Goal: Information Seeking & Learning: Learn about a topic

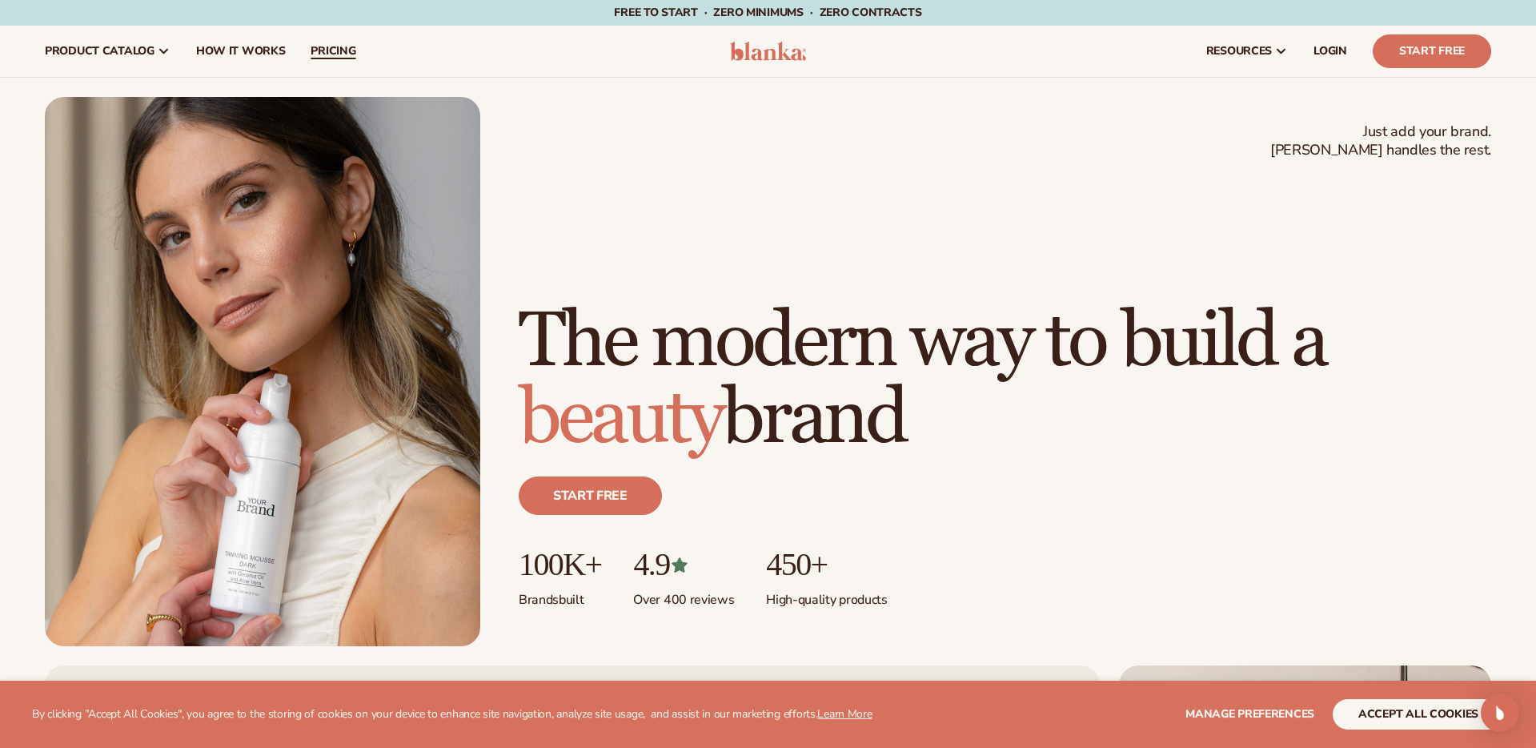
click at [338, 50] on span "pricing" at bounding box center [333, 51] width 45 height 13
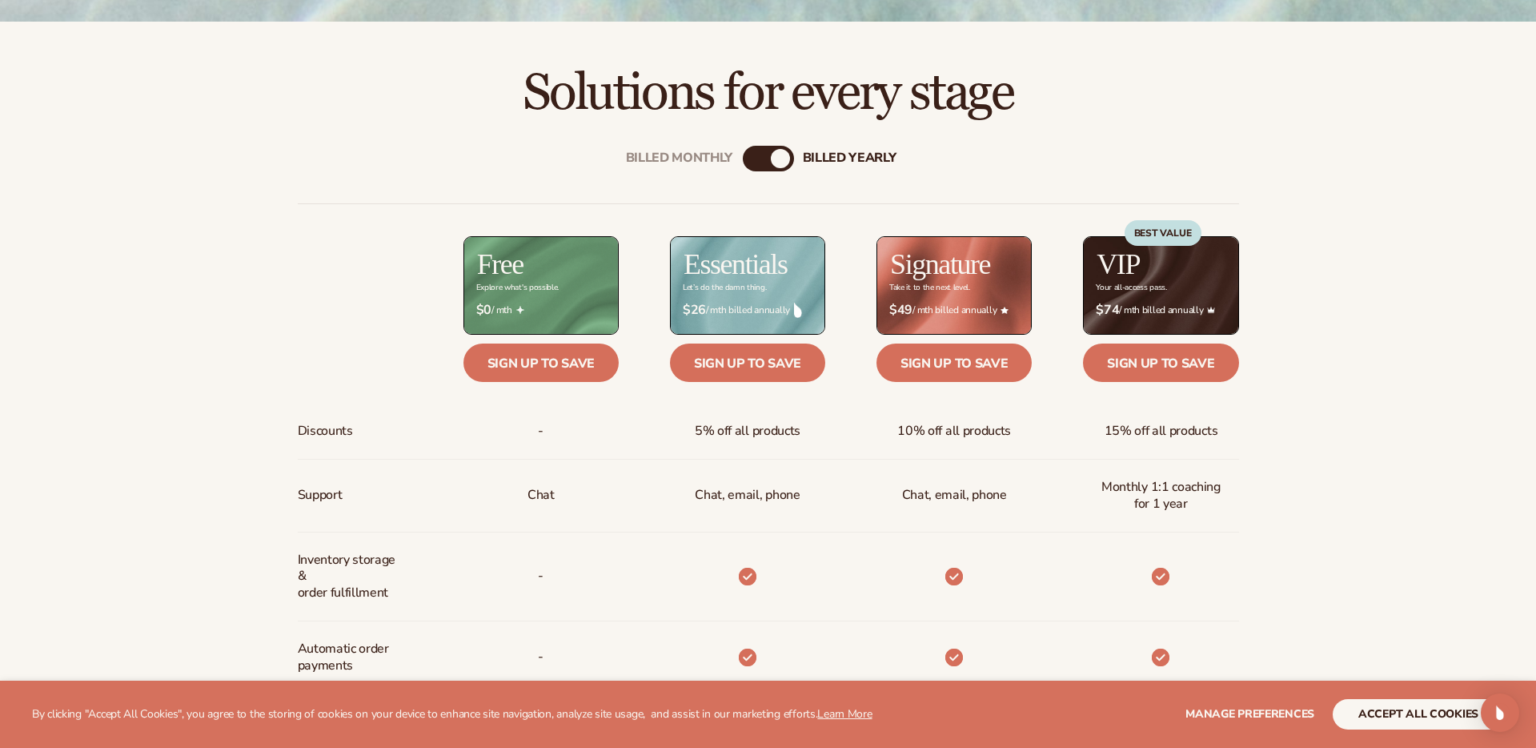
scroll to position [613, 0]
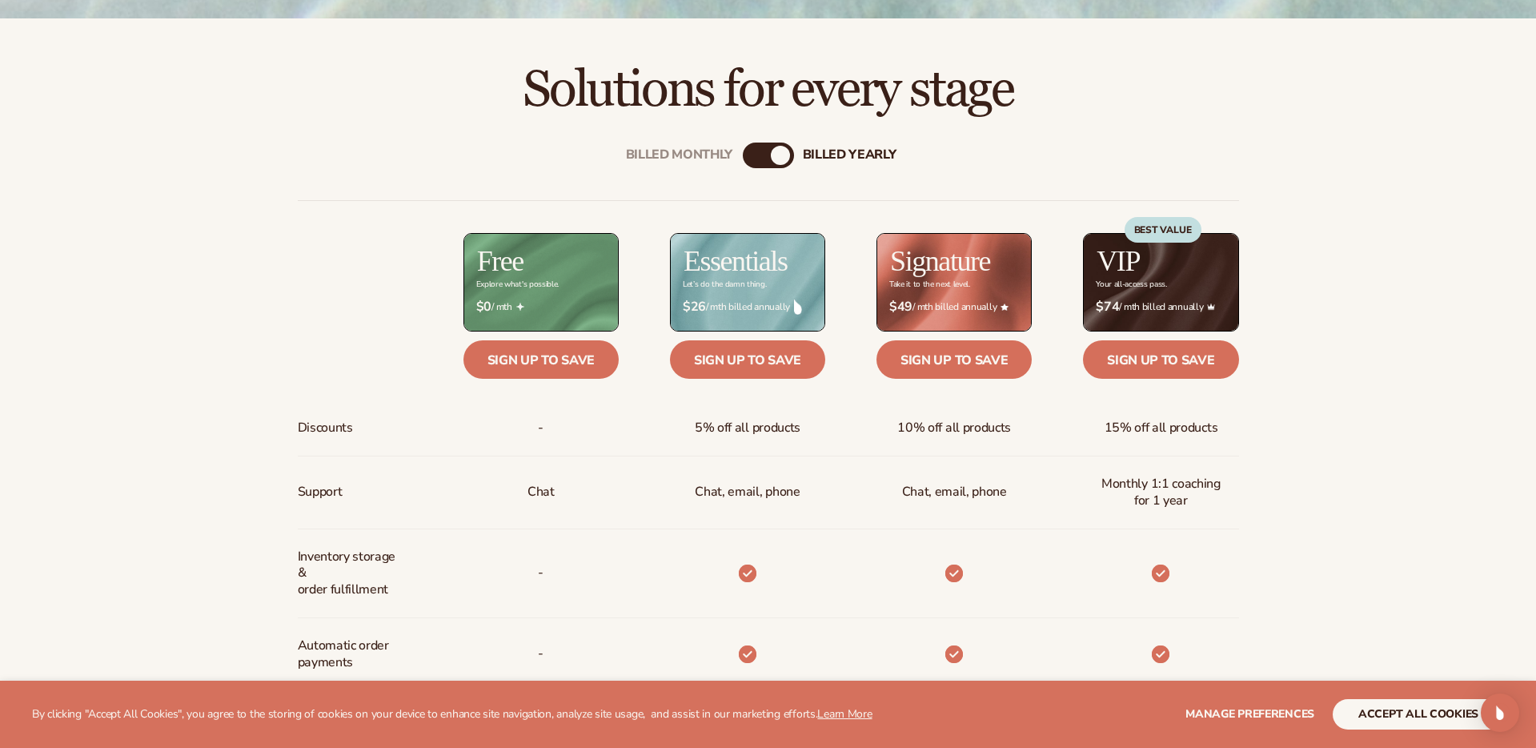
click at [757, 158] on div "Billed Monthly" at bounding box center [752, 155] width 19 height 19
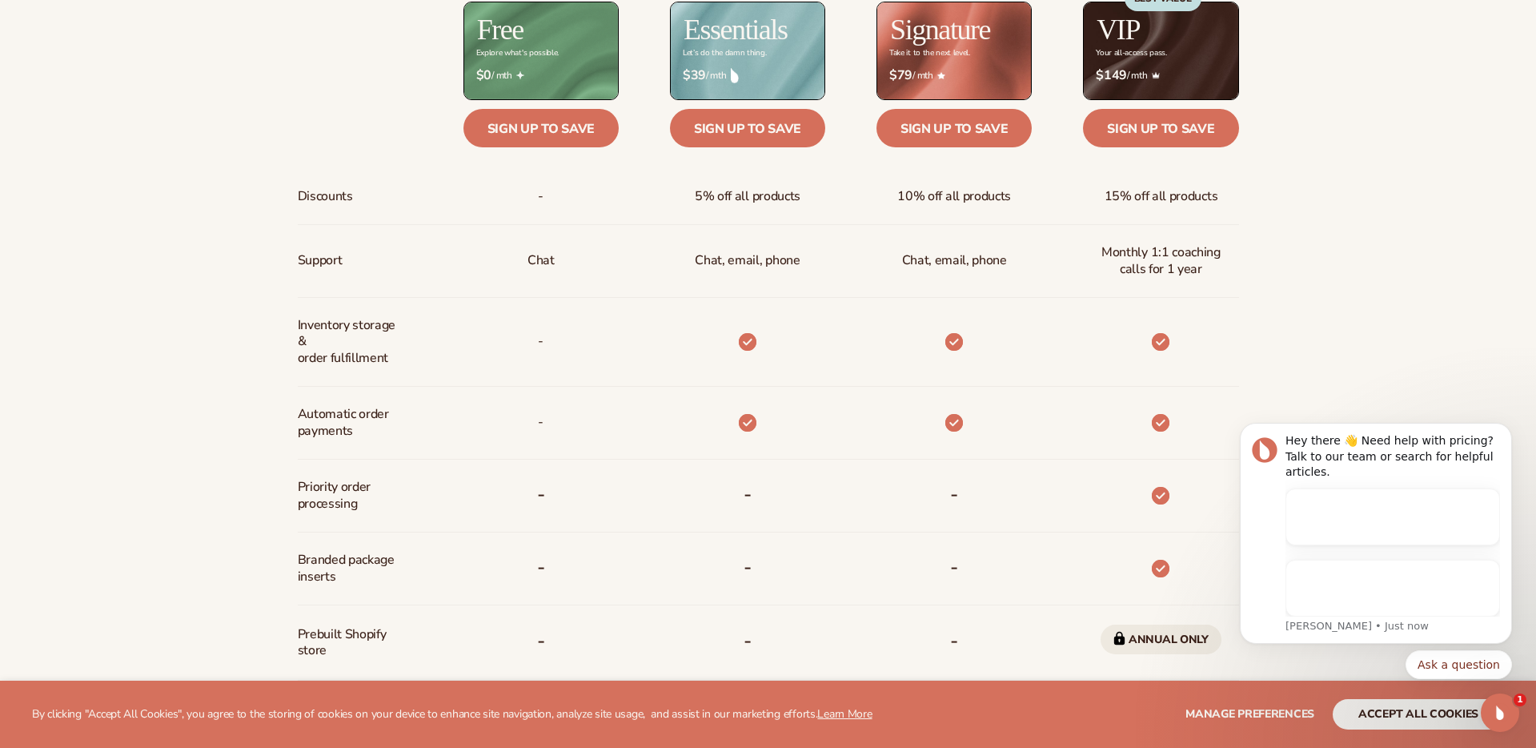
scroll to position [0, 0]
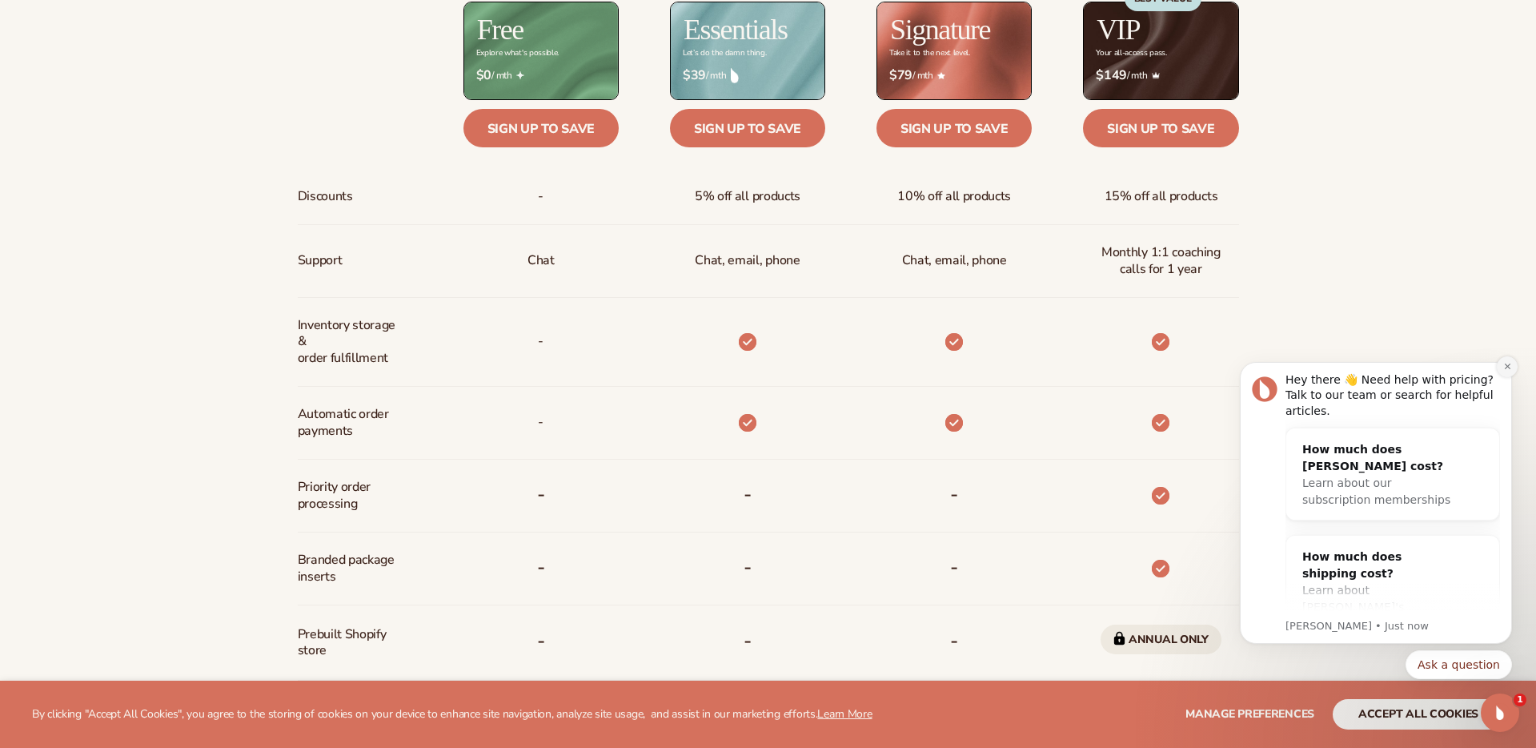
click at [1508, 365] on icon "Dismiss notification" at bounding box center [1507, 366] width 6 height 6
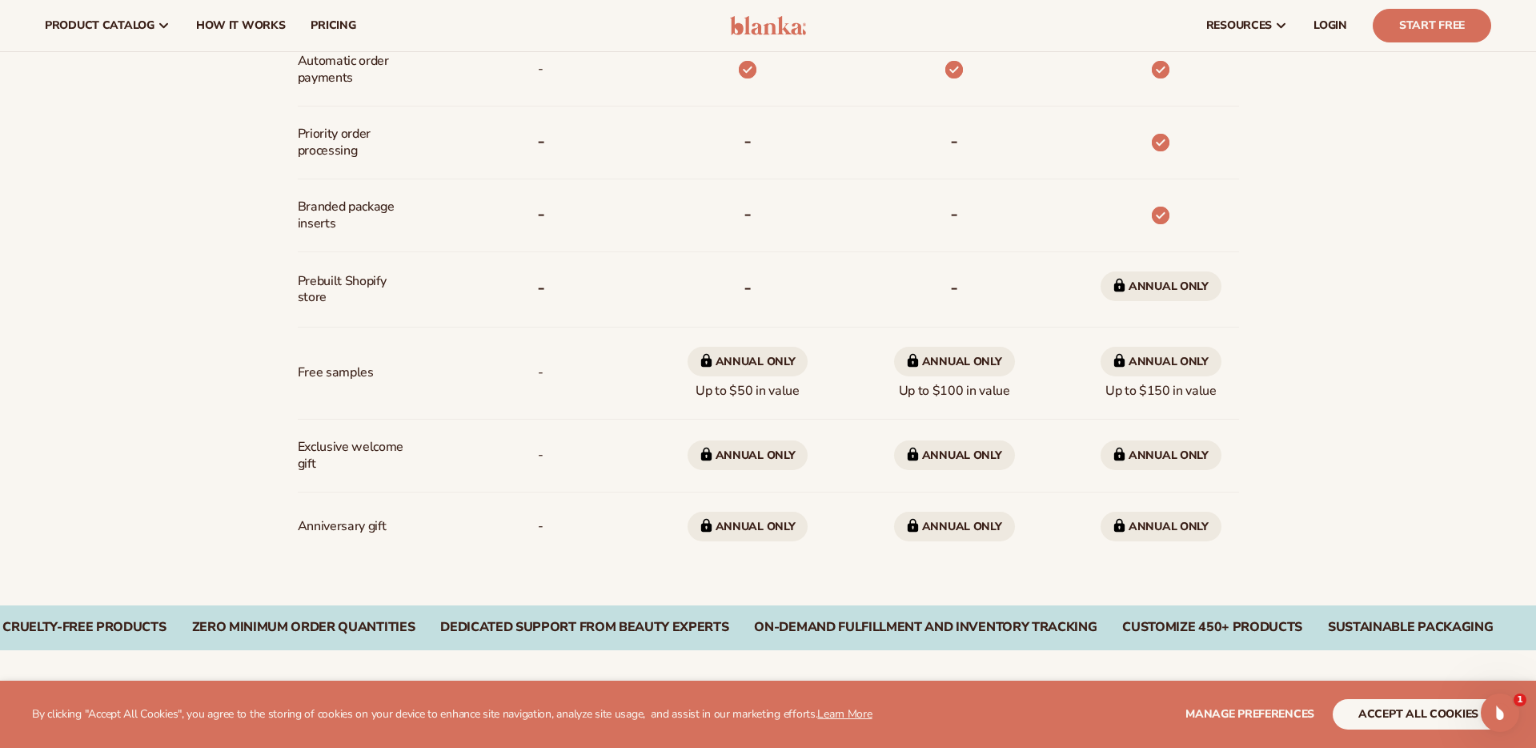
scroll to position [1185, 0]
